Goal: Check status: Check status

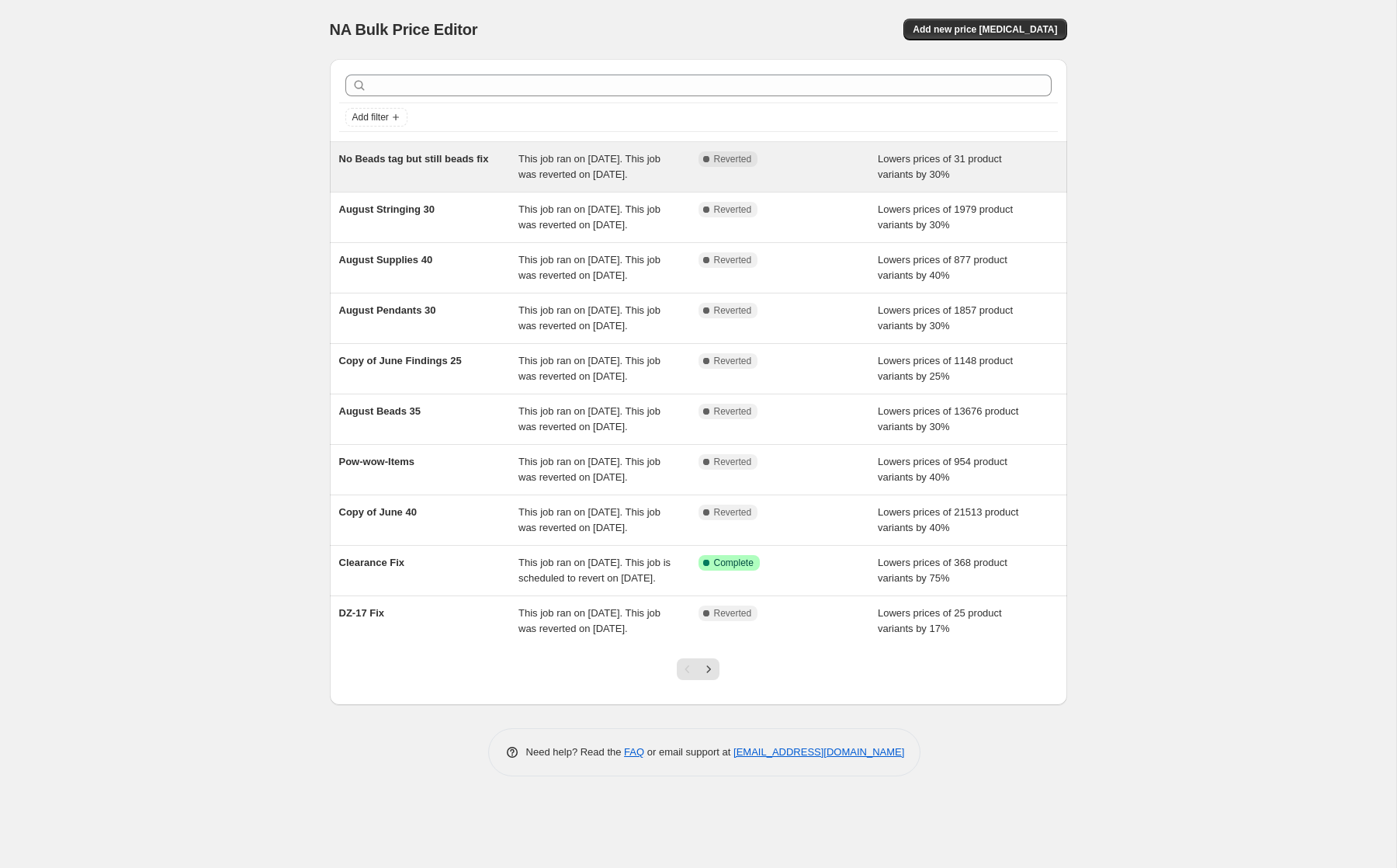
click at [407, 161] on span "No Beads tag but still beads fix" at bounding box center [414, 158] width 150 height 11
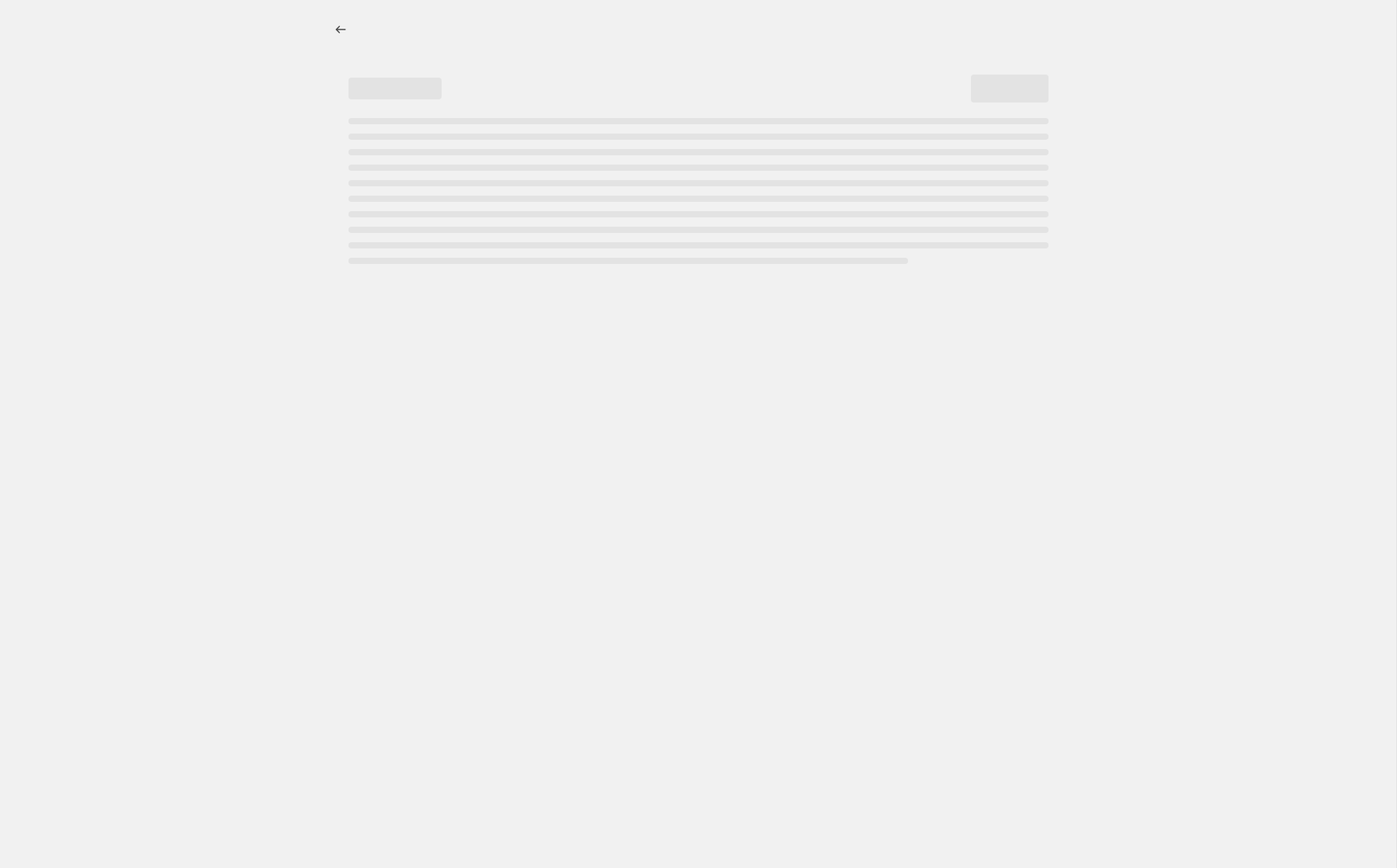
select select "percentage"
select select "not_equal"
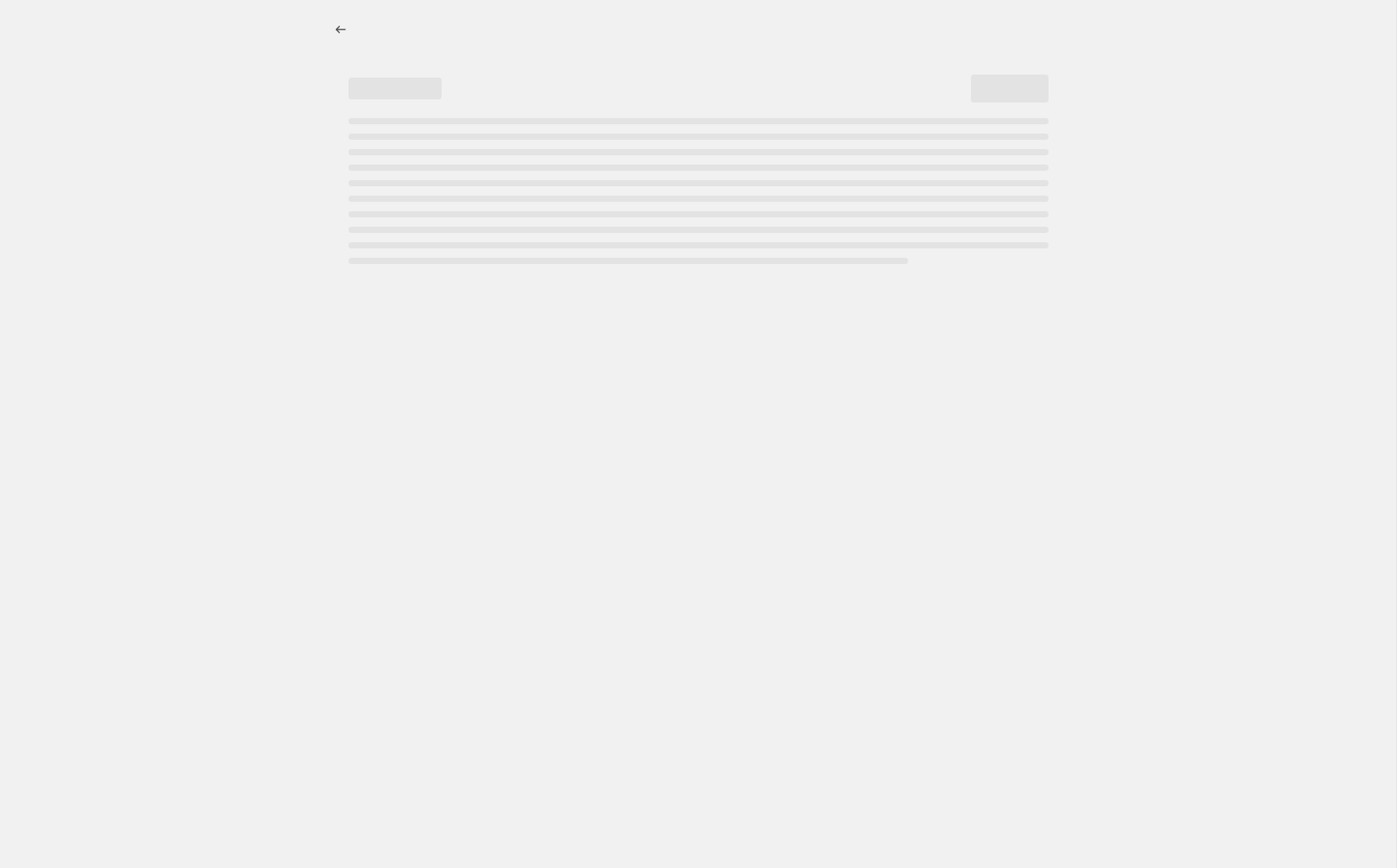
select select "not_equal"
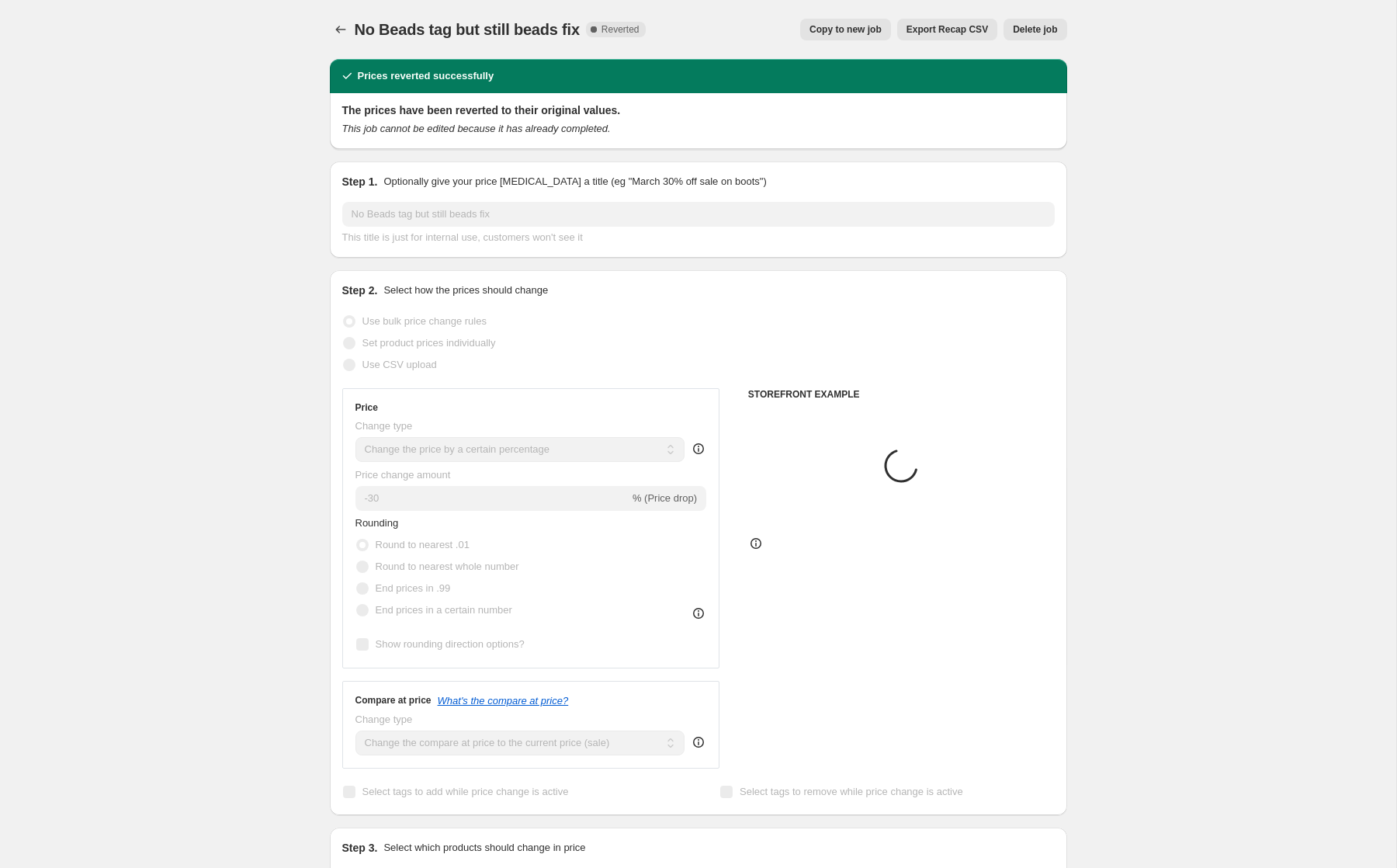
select select "collection"
select select "tag"
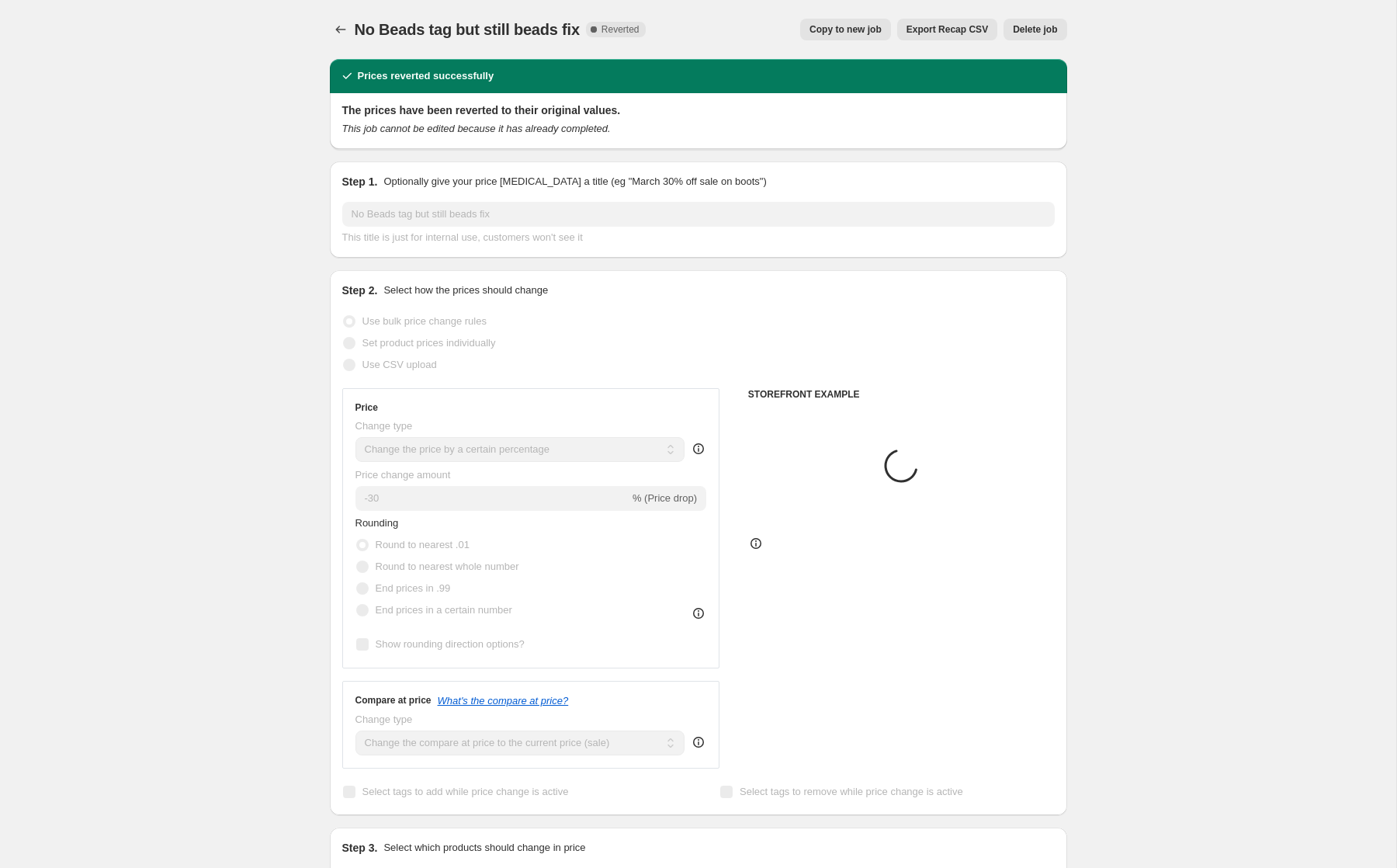
select select "collection"
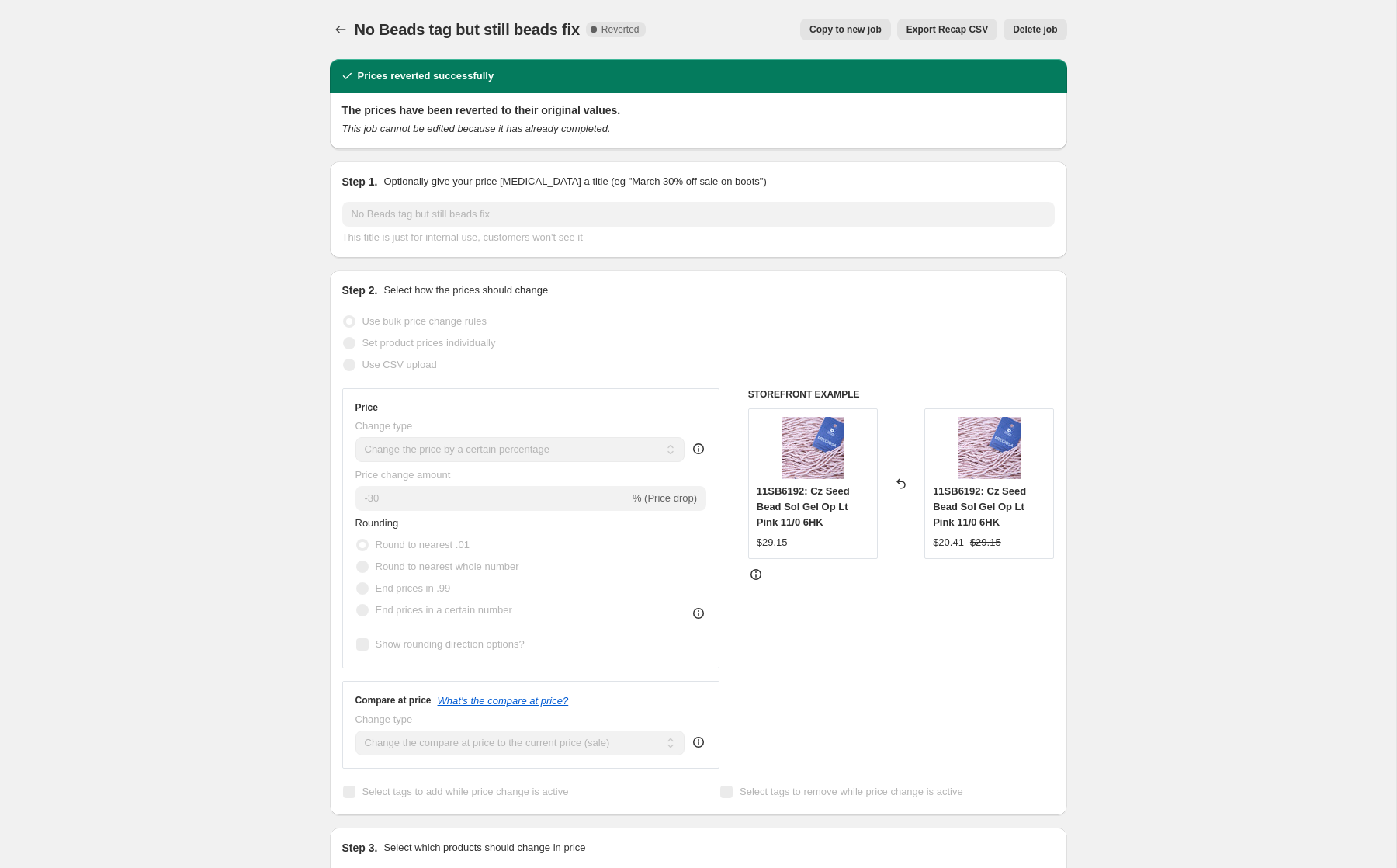
click at [934, 27] on span "Export Recap CSV" at bounding box center [948, 29] width 82 height 12
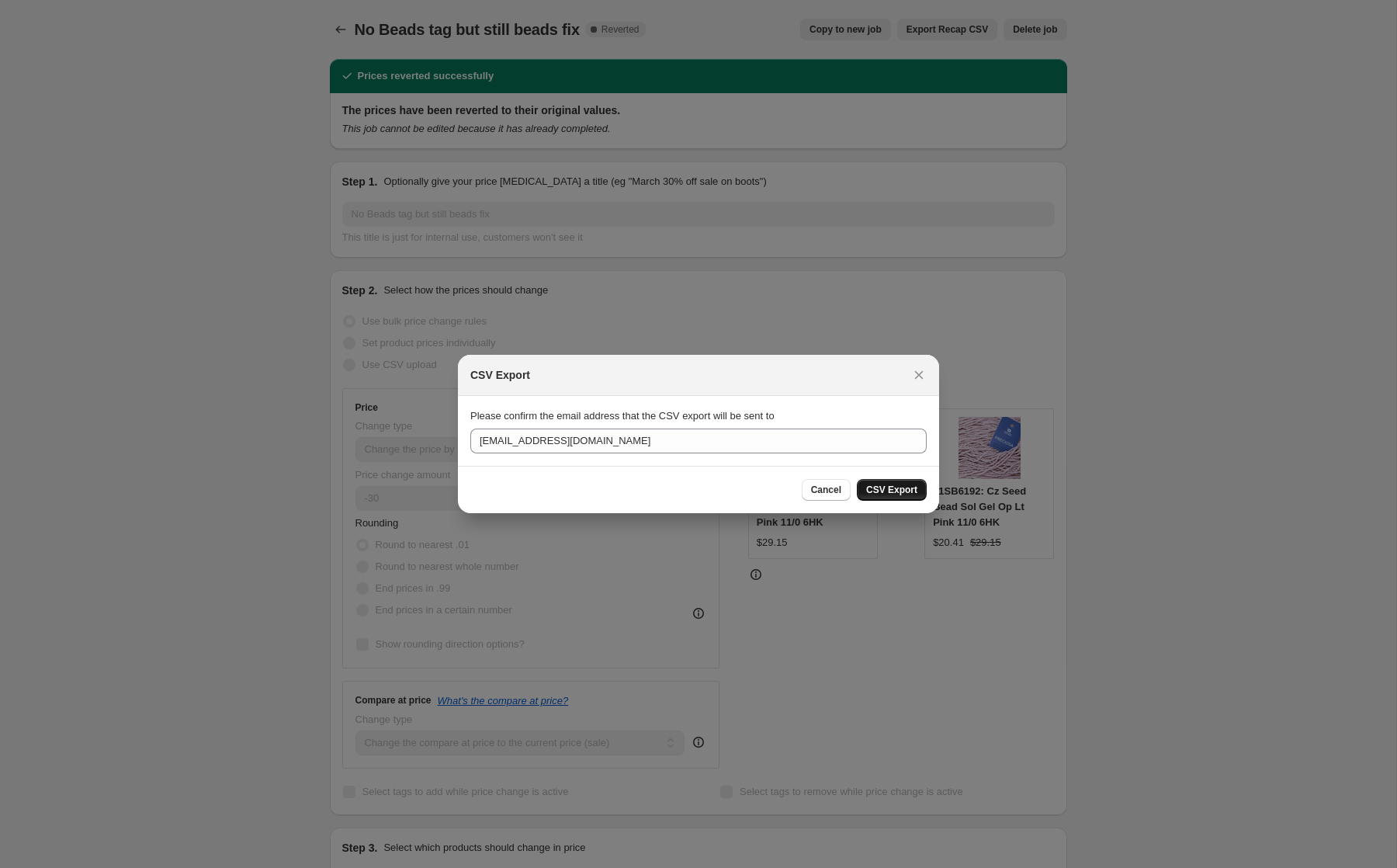
click at [862, 493] on button "CSV Export" at bounding box center [892, 489] width 70 height 22
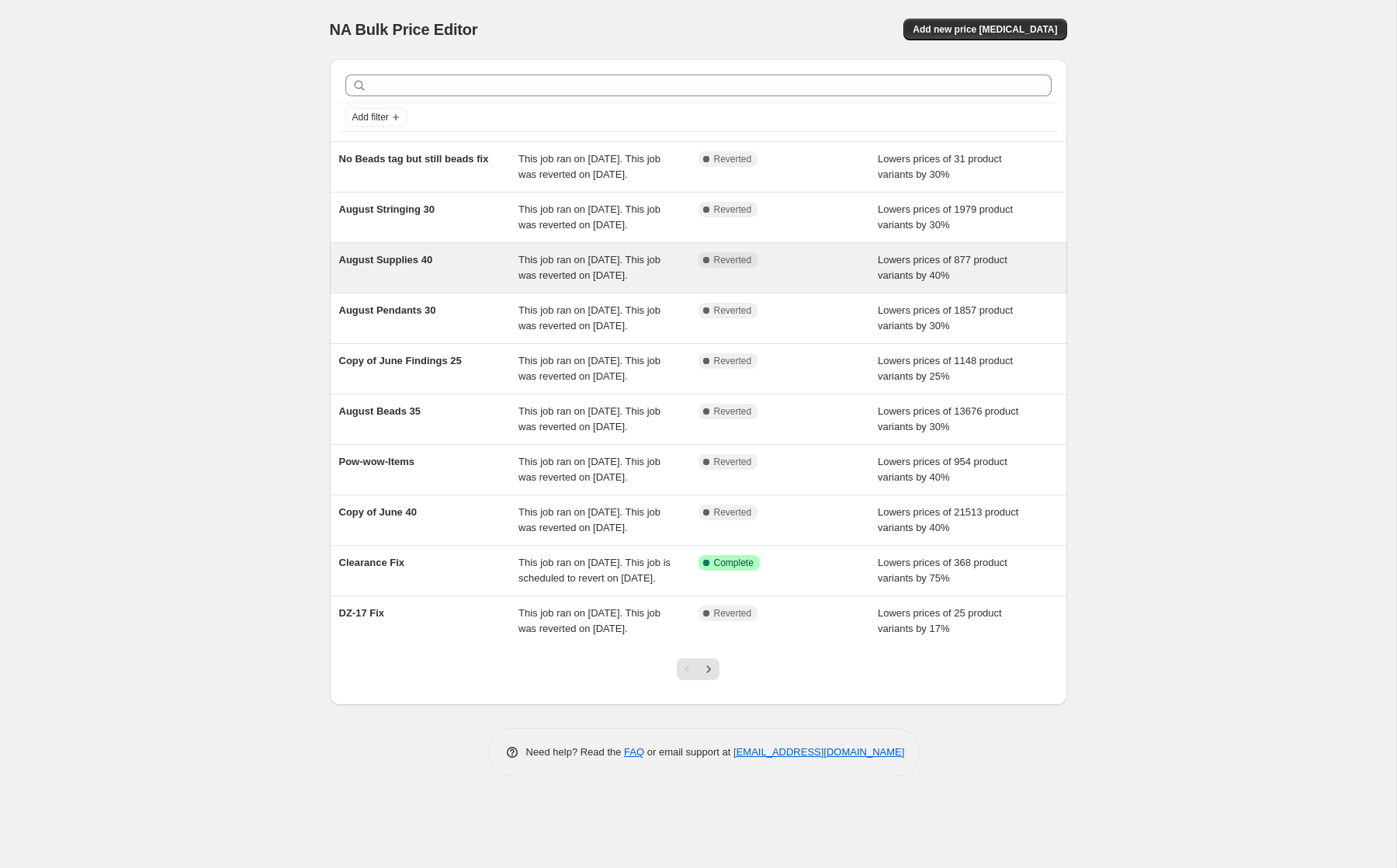
scroll to position [87, 0]
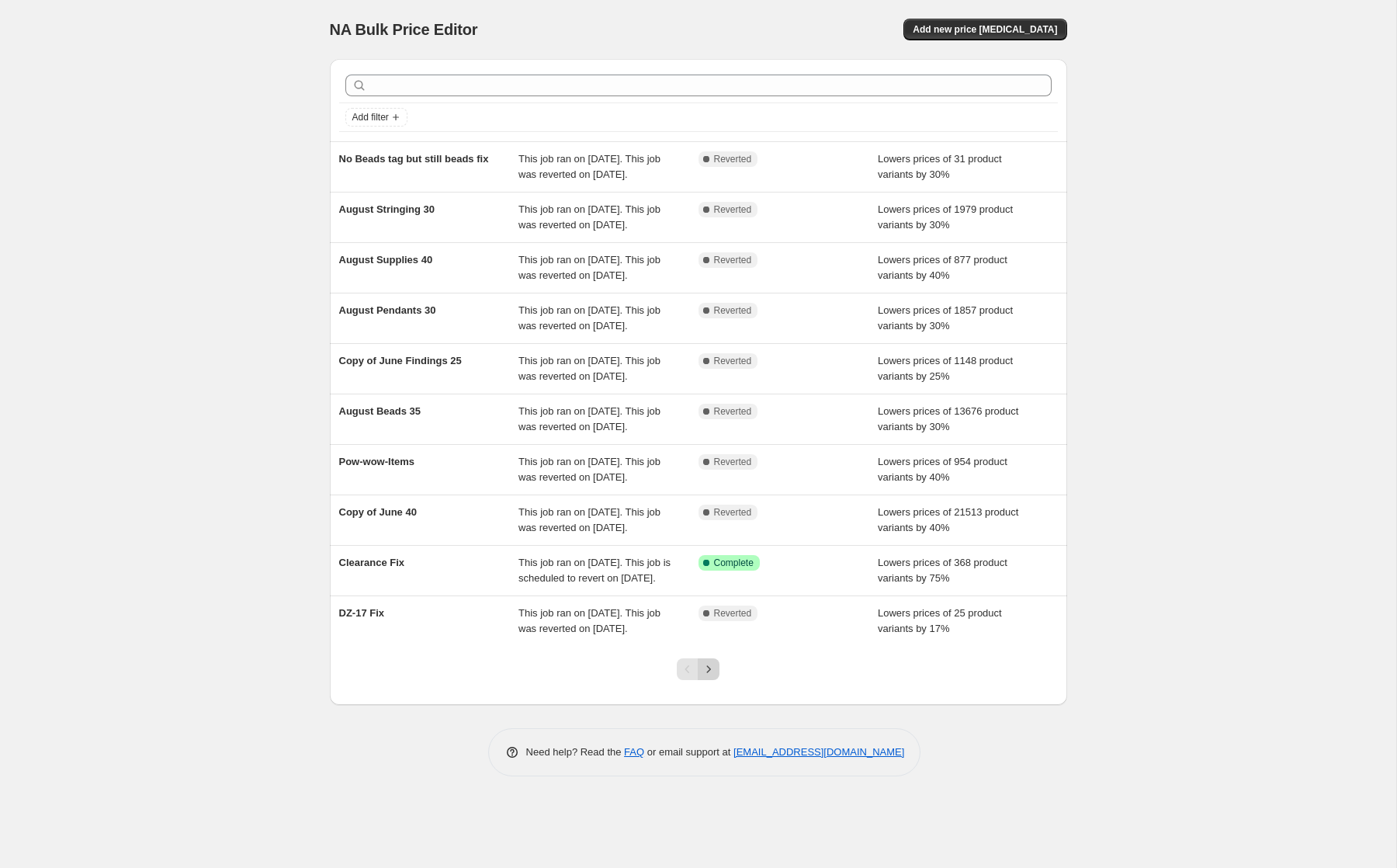
click at [714, 677] on icon "Next" at bounding box center [709, 669] width 15 height 15
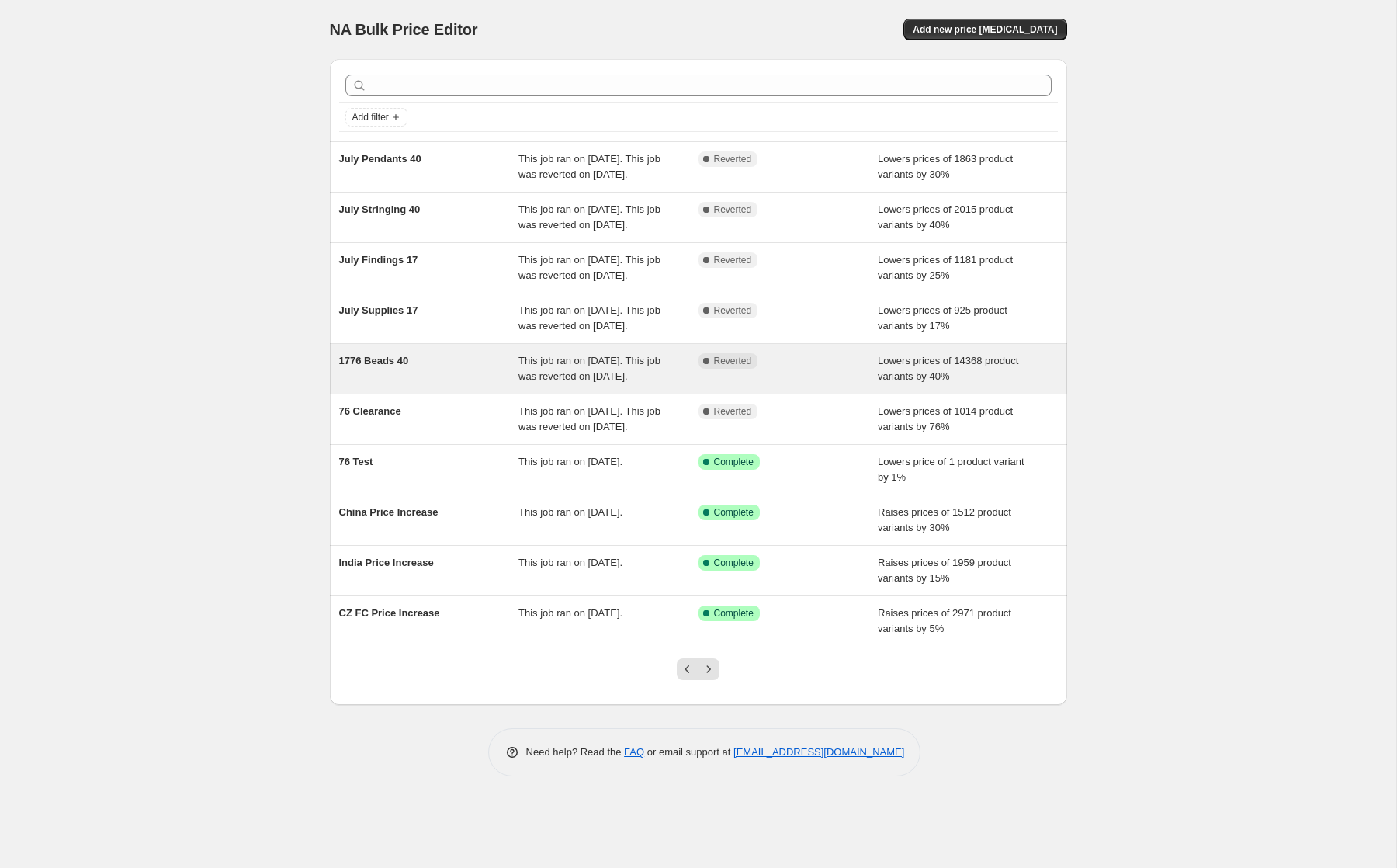
scroll to position [25, 0]
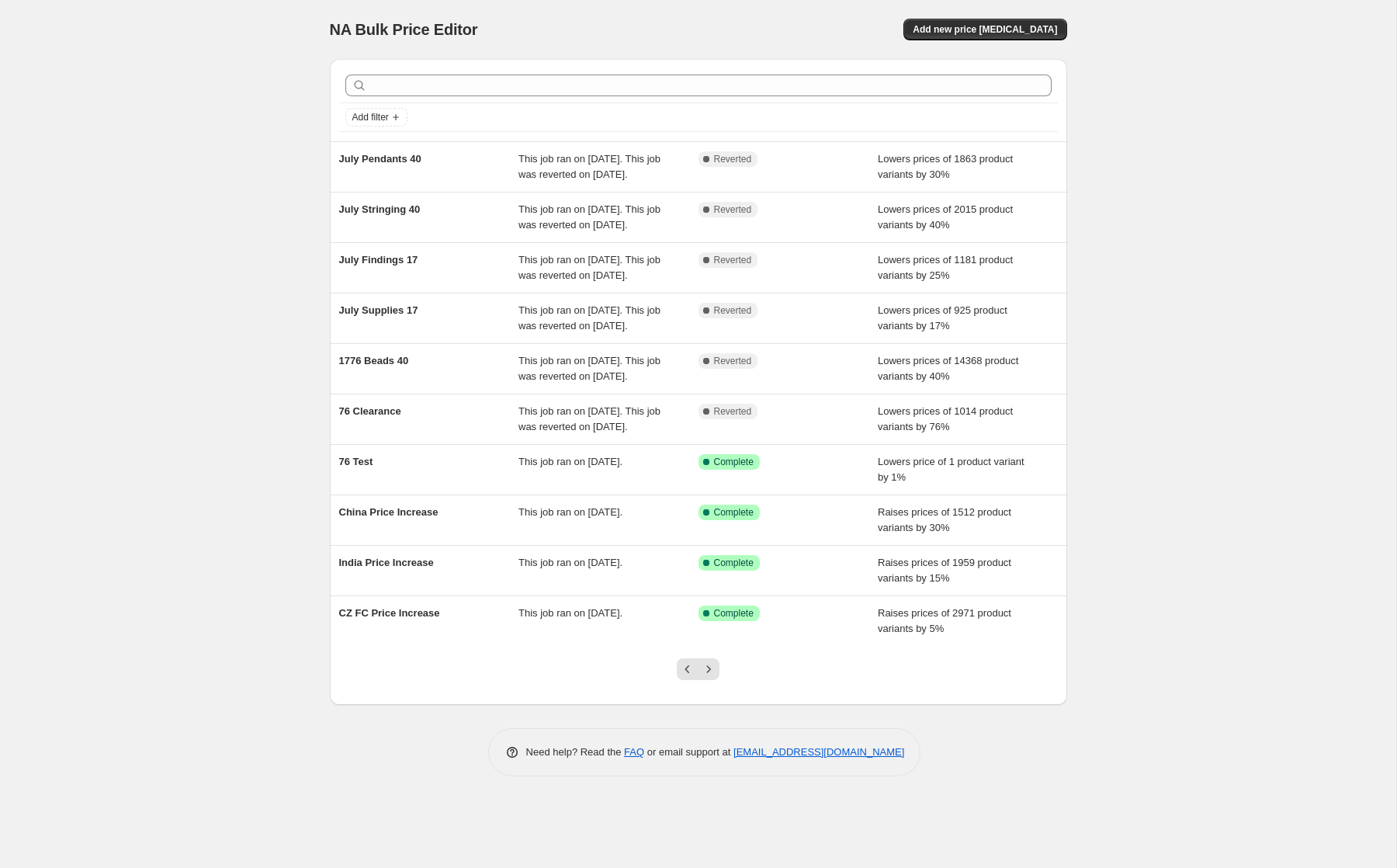
click at [710, 705] on div at bounding box center [698, 675] width 63 height 59
click at [710, 677] on icon "Next" at bounding box center [709, 669] width 15 height 15
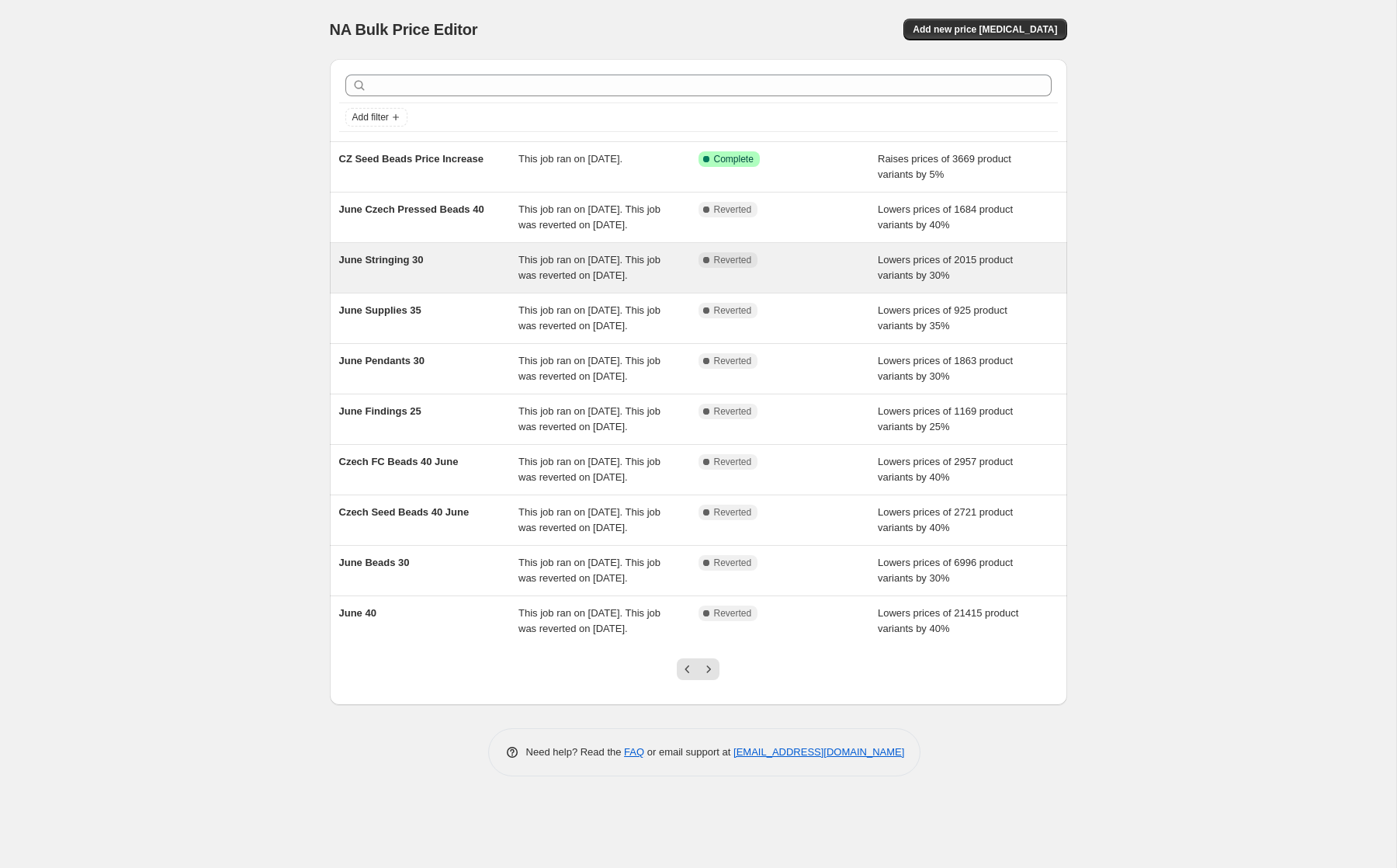
scroll to position [71, 0]
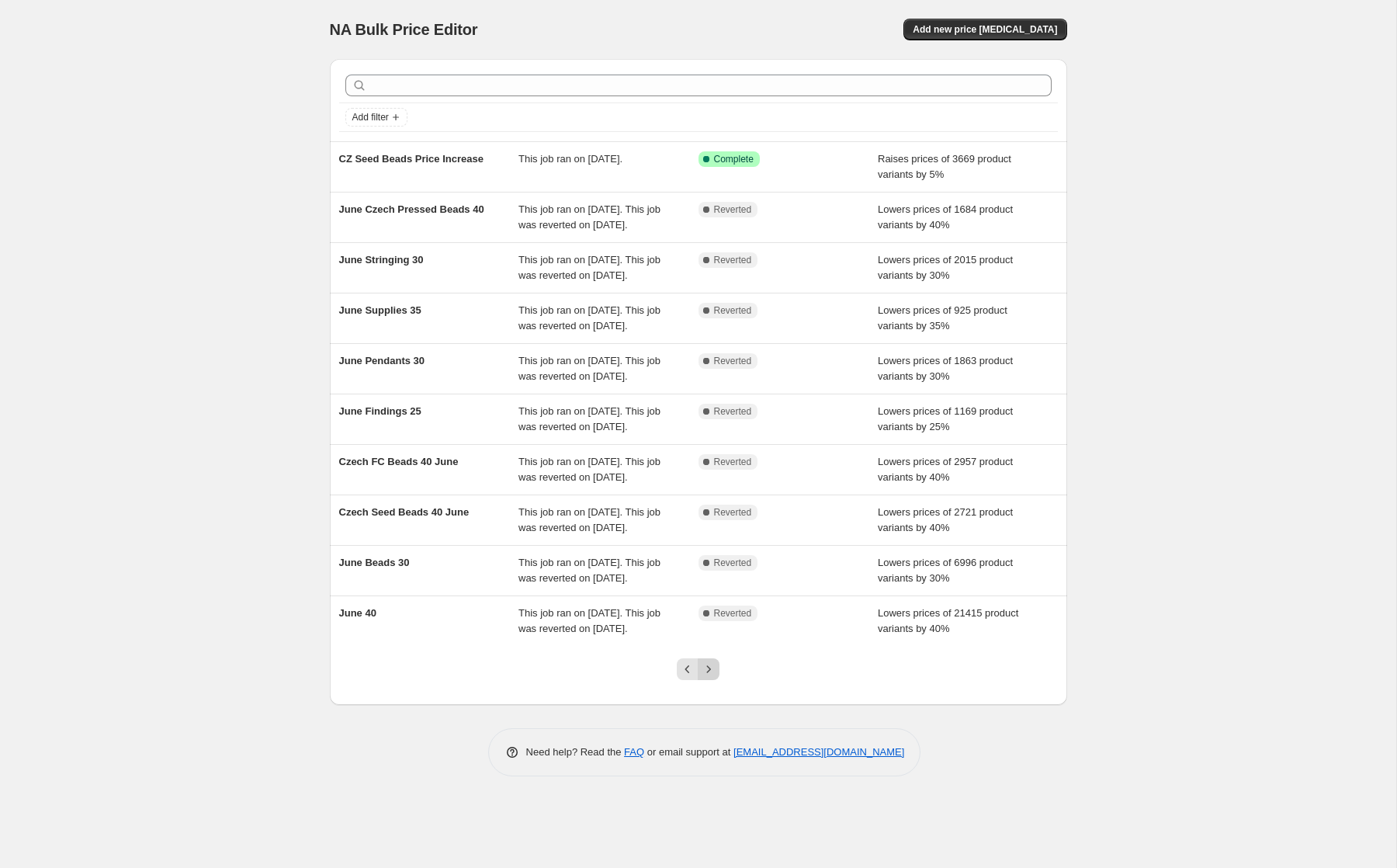
click at [709, 679] on button "Next" at bounding box center [708, 669] width 22 height 22
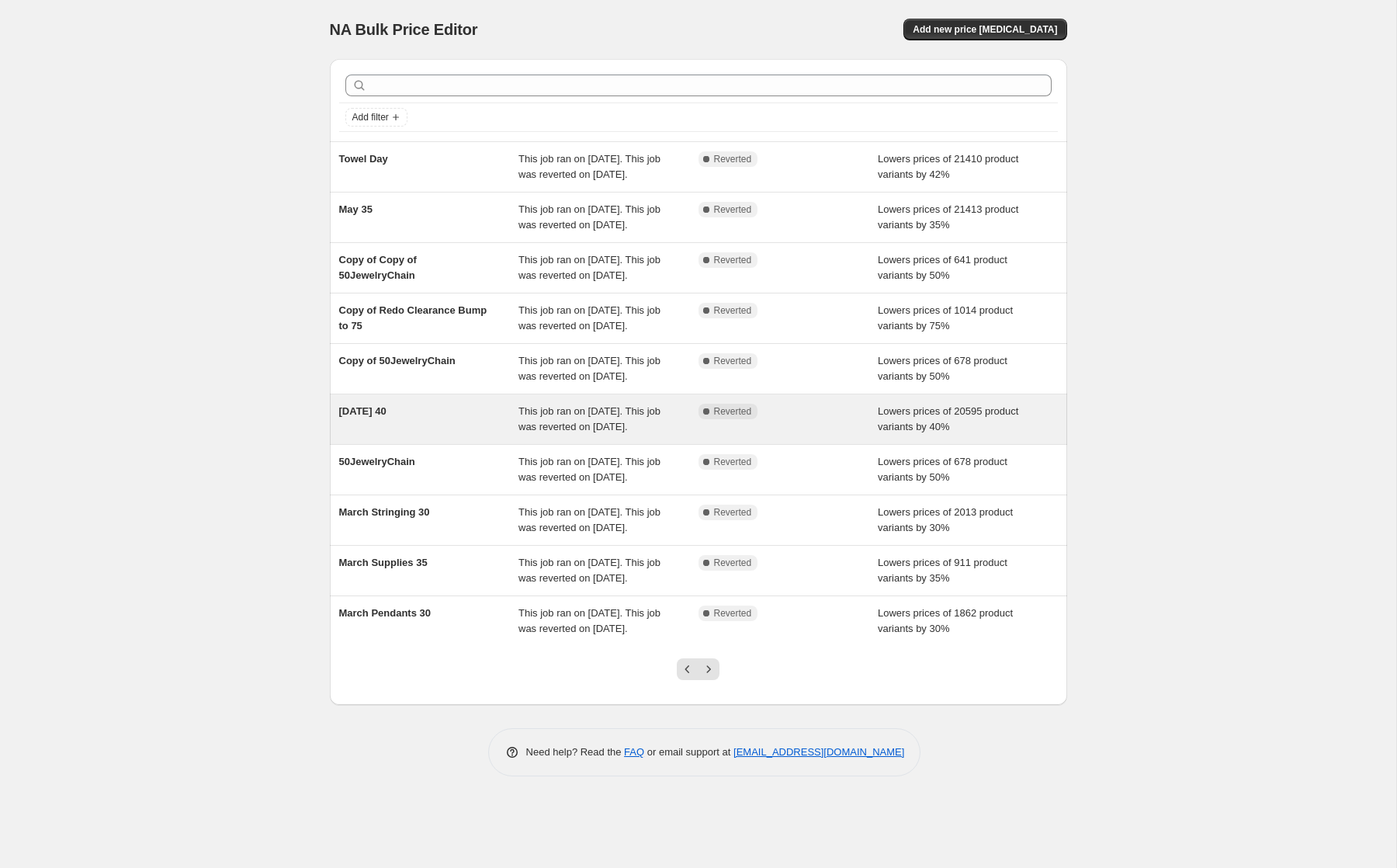
scroll to position [87, 0]
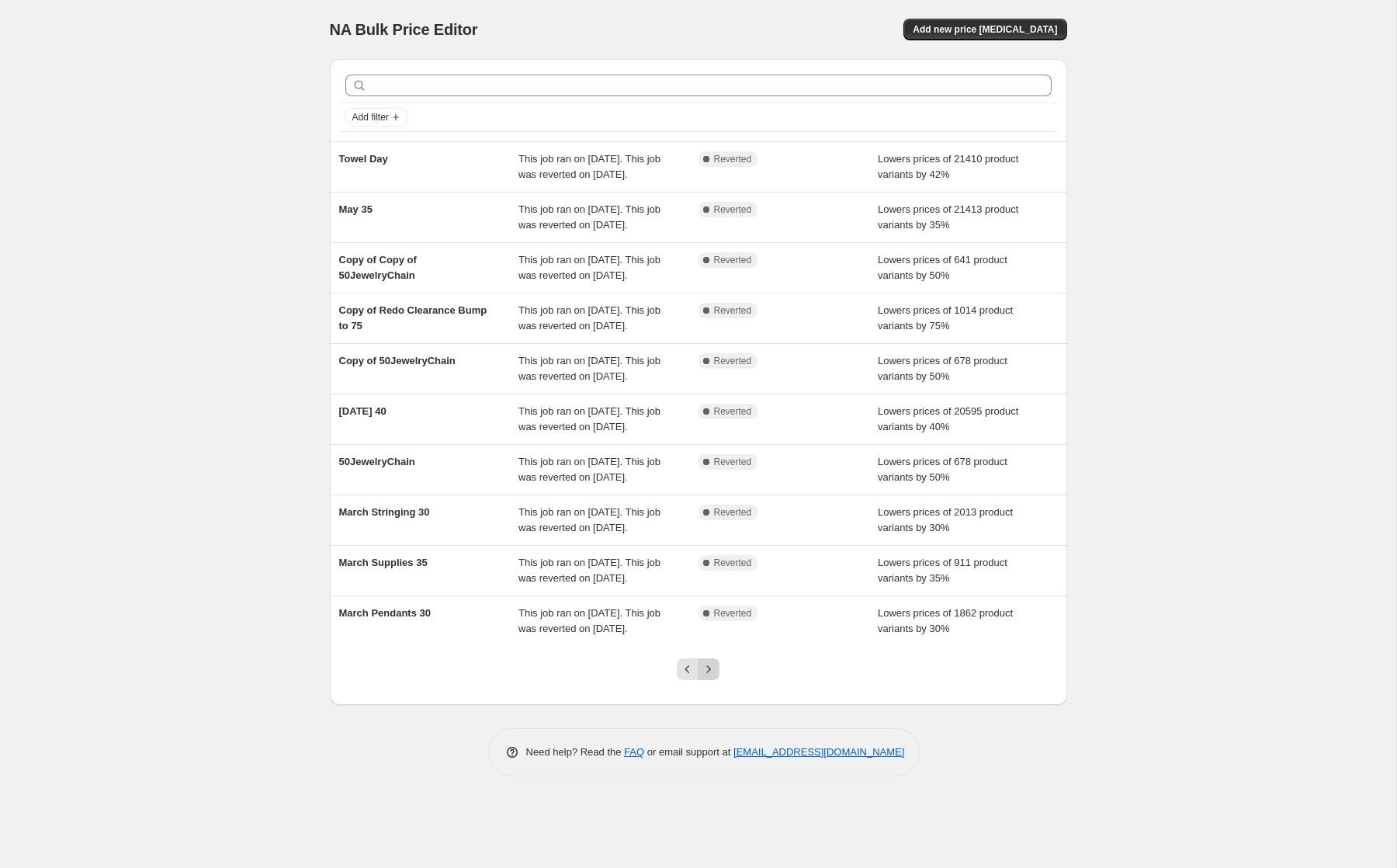
click at [710, 677] on icon "Next" at bounding box center [709, 669] width 15 height 15
click at [709, 705] on div at bounding box center [698, 675] width 63 height 59
click at [707, 705] on div at bounding box center [698, 675] width 63 height 59
click at [707, 677] on icon "Next" at bounding box center [709, 669] width 15 height 15
click at [706, 677] on icon "Next" at bounding box center [709, 669] width 15 height 15
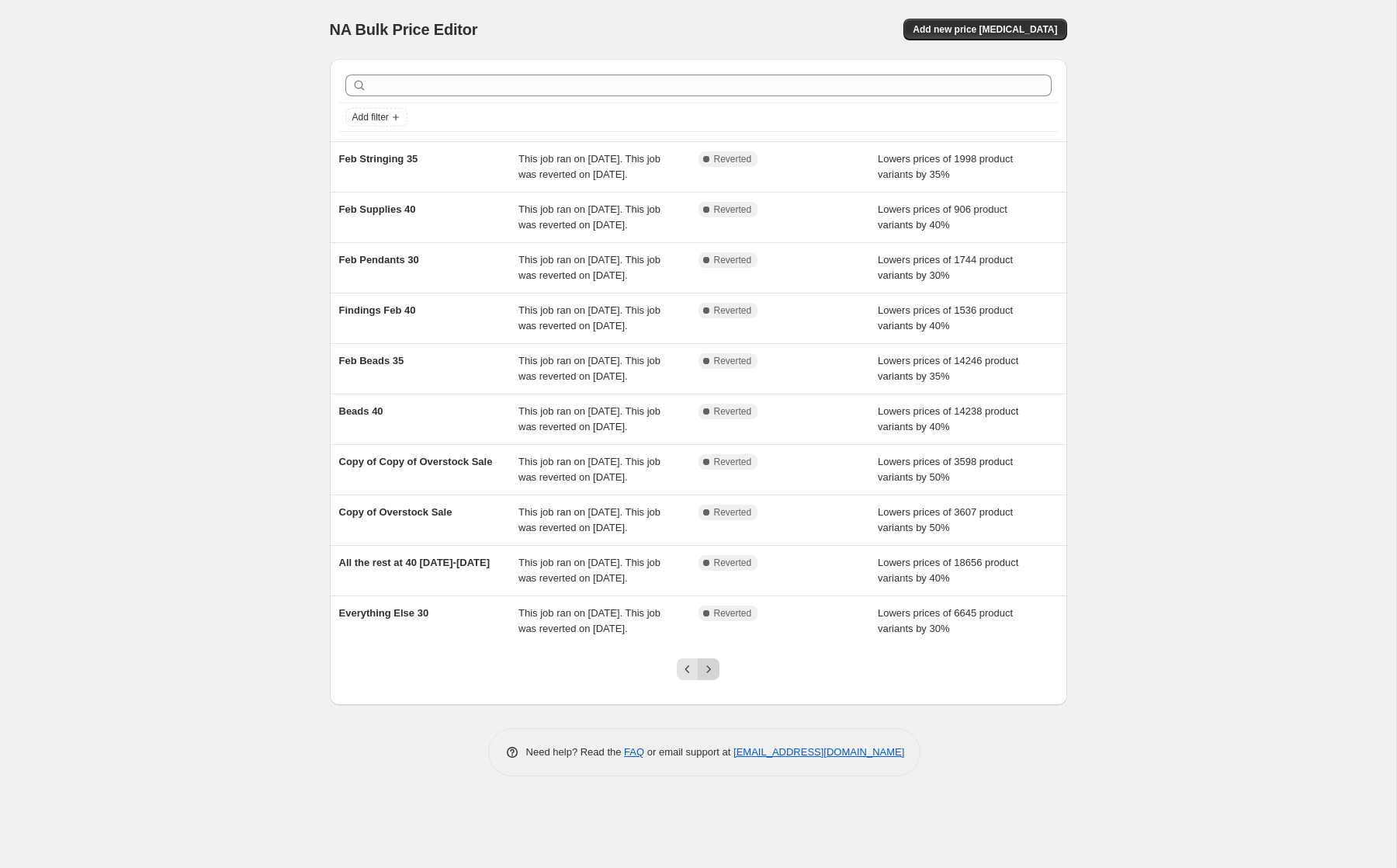
click at [708, 677] on icon "Next" at bounding box center [709, 669] width 15 height 15
click at [702, 677] on icon "Next" at bounding box center [709, 669] width 15 height 15
click at [680, 677] on icon "Previous" at bounding box center [687, 669] width 15 height 15
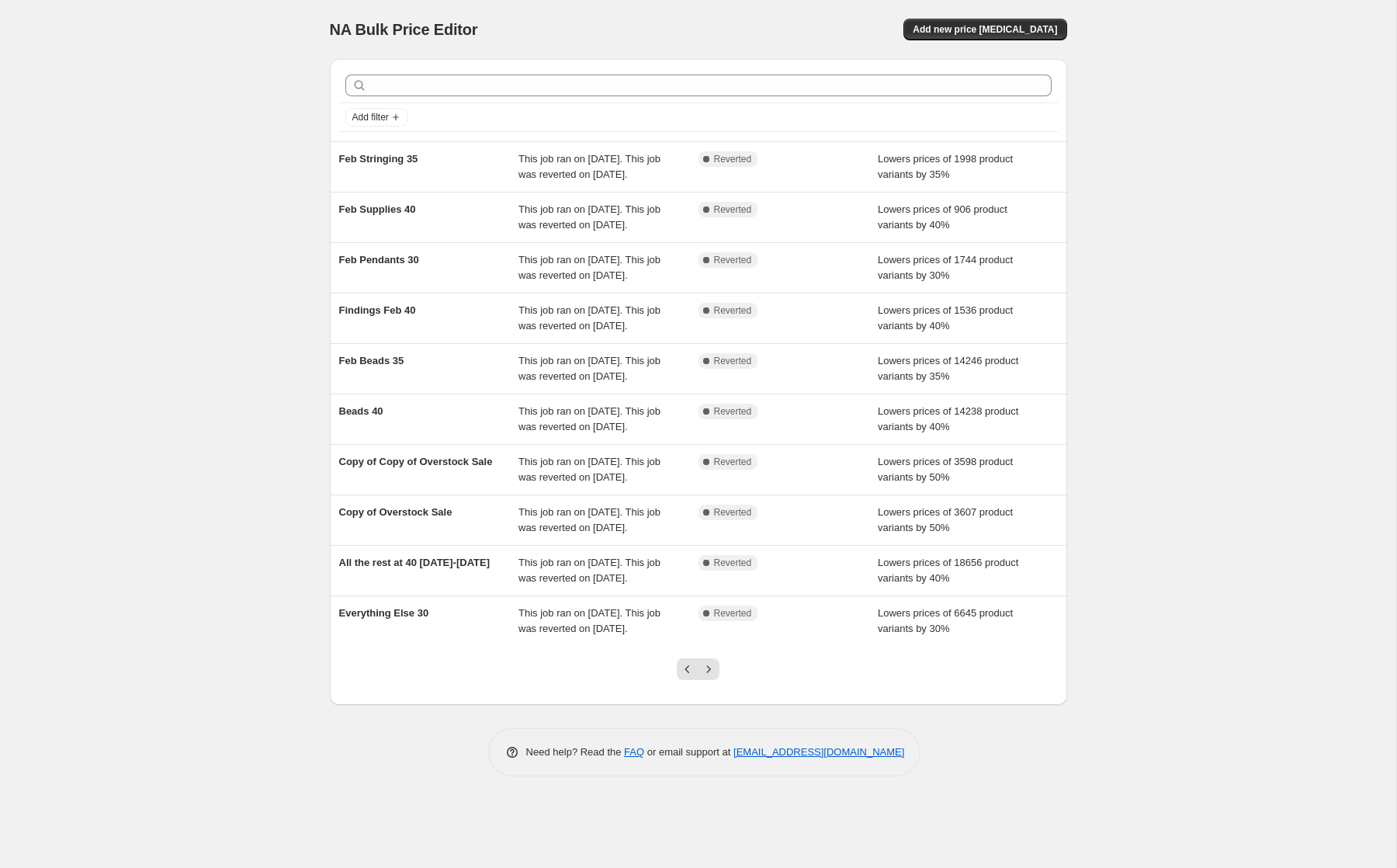
click at [680, 677] on icon "Previous" at bounding box center [687, 669] width 15 height 15
click at [680, 705] on div at bounding box center [698, 675] width 63 height 59
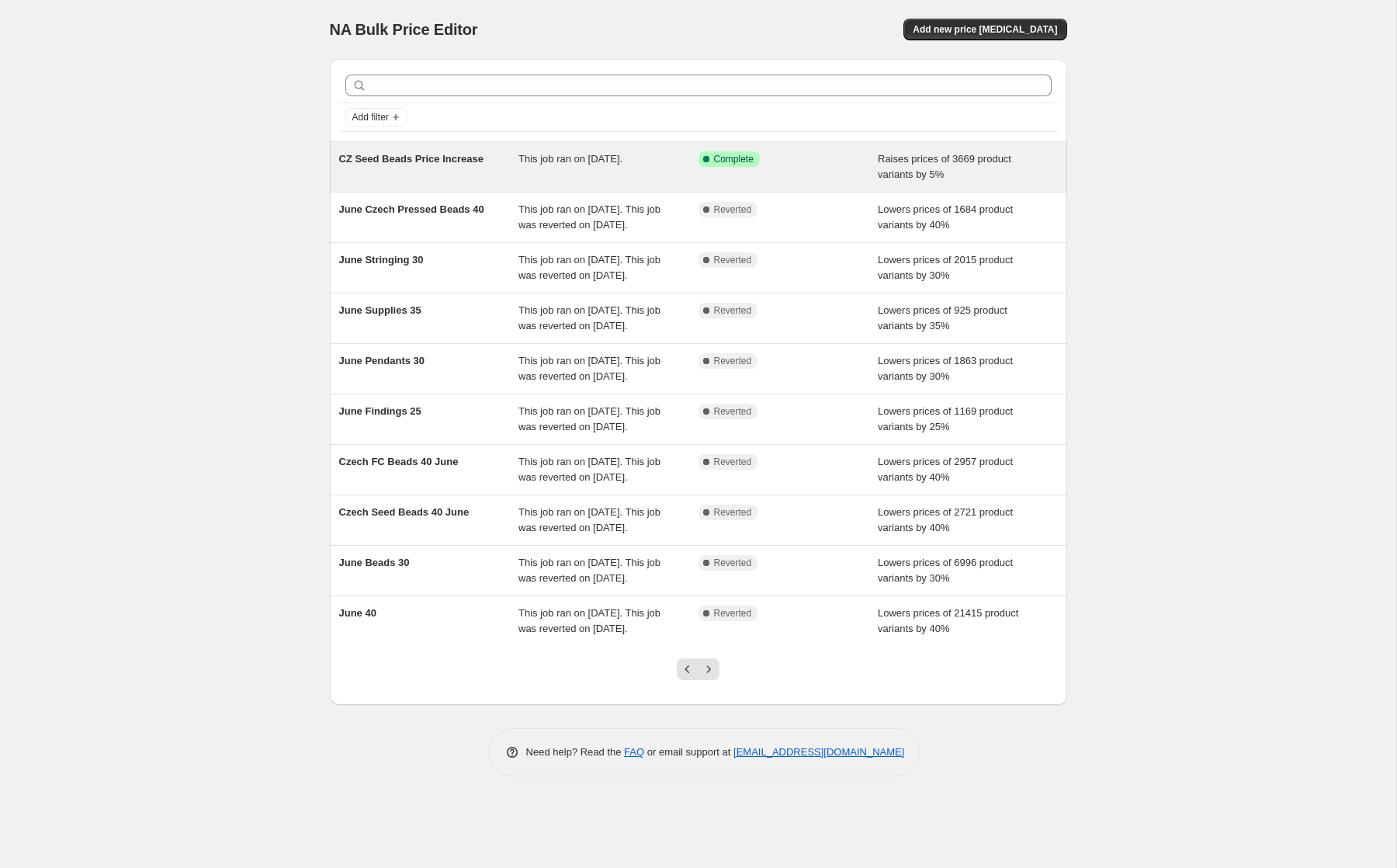
click at [598, 165] on div "This job ran on June 23, 2025." at bounding box center [608, 167] width 180 height 31
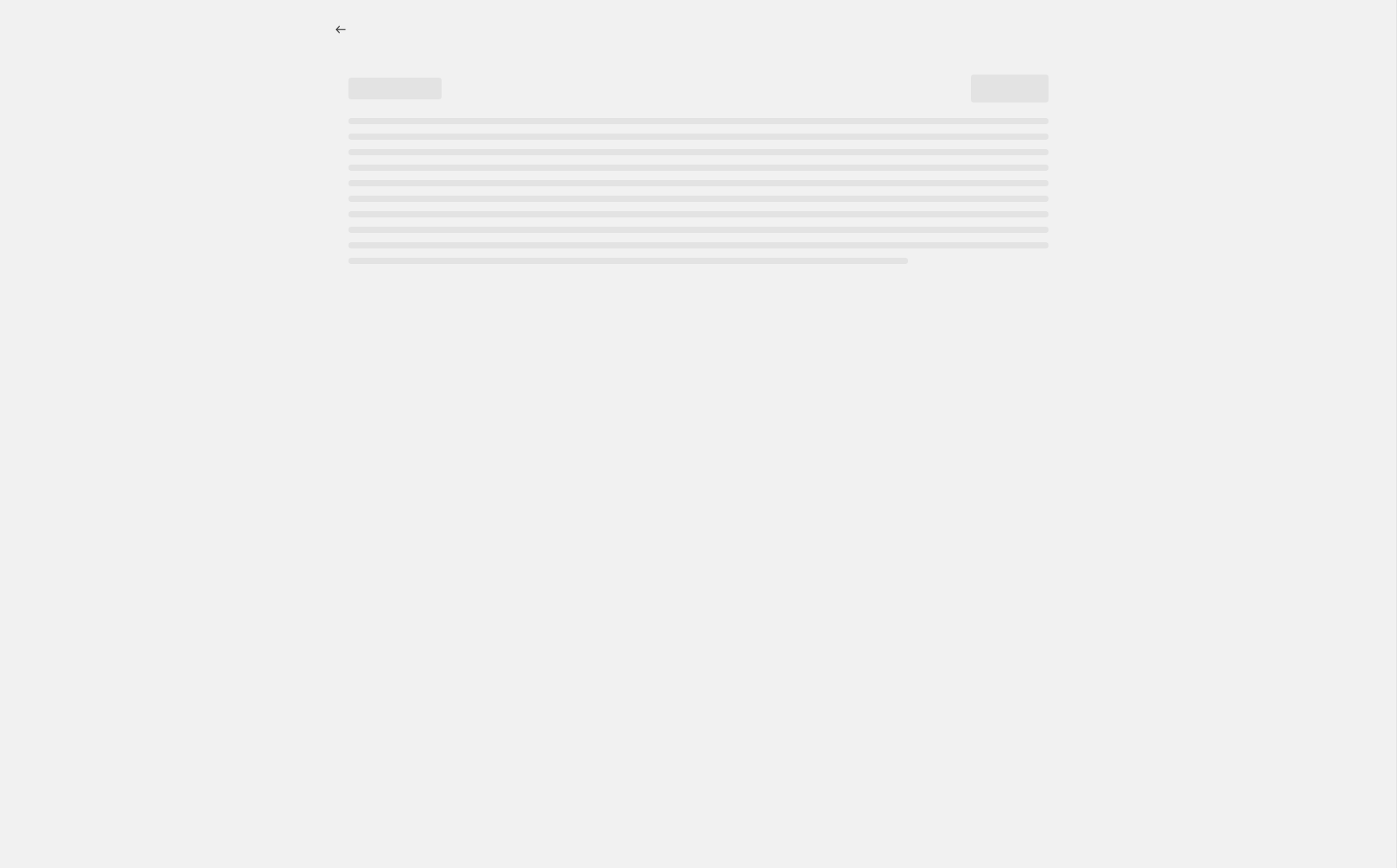
select select "percentage"
select select "collection"
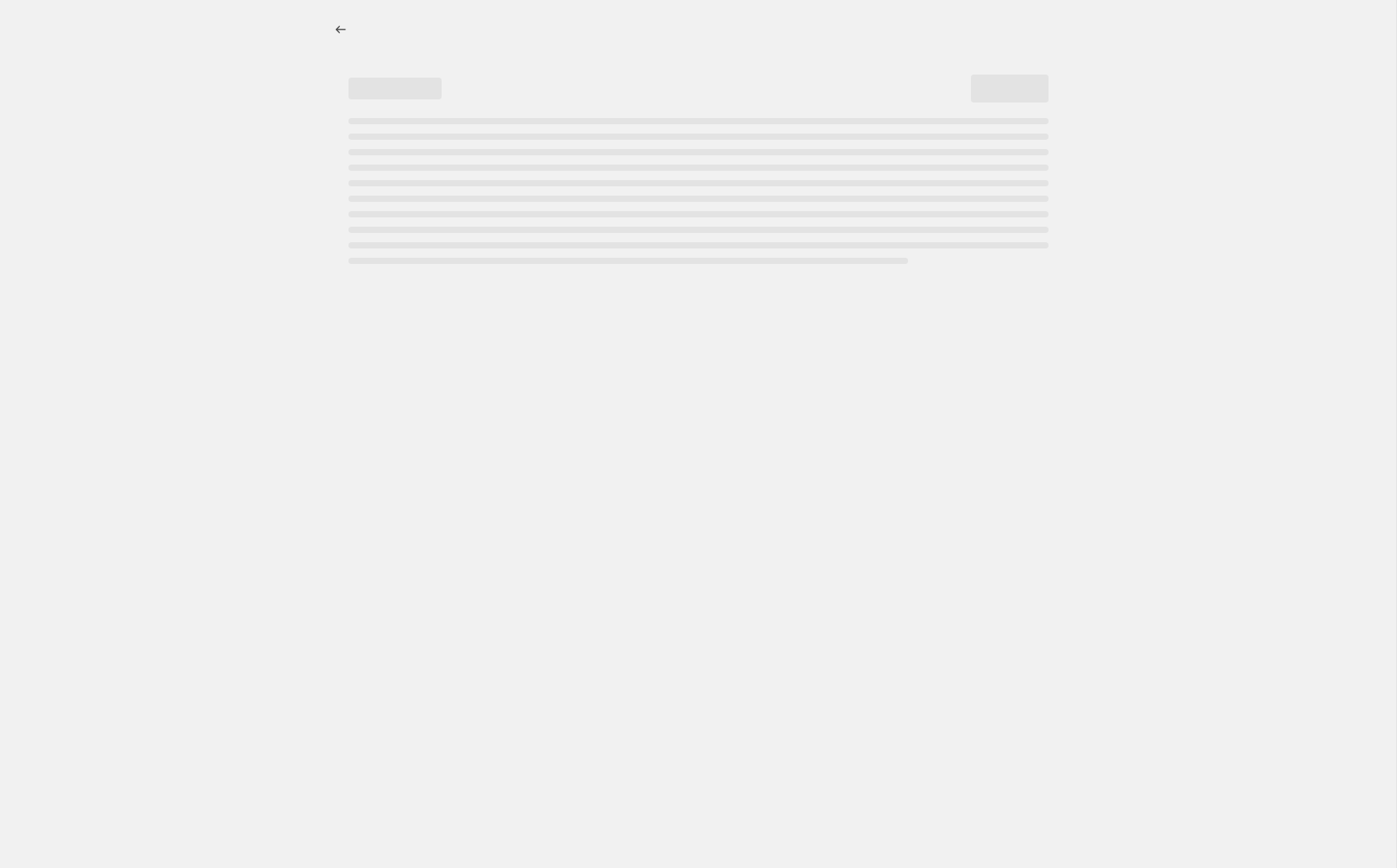
select select "collection"
